Goal: Task Accomplishment & Management: Manage account settings

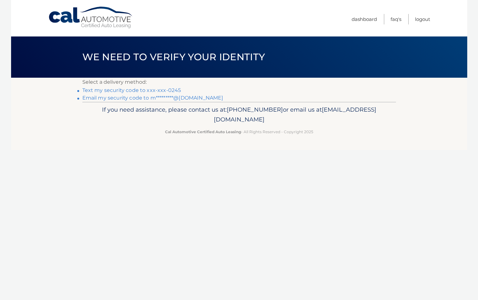
click at [107, 91] on link "Text my security code to xxx-xxx-0245" at bounding box center [131, 90] width 99 height 6
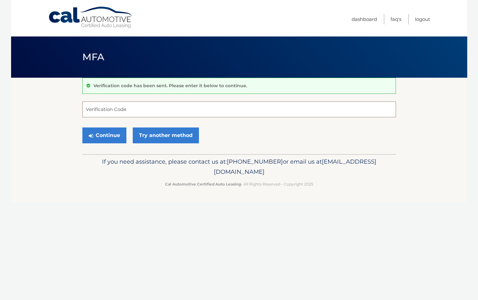
click at [89, 107] on input "Verification Code" at bounding box center [239, 109] width 314 height 16
type input "452618"
click at [102, 133] on button "Continue" at bounding box center [104, 135] width 44 height 16
